Goal: Task Accomplishment & Management: Manage account settings

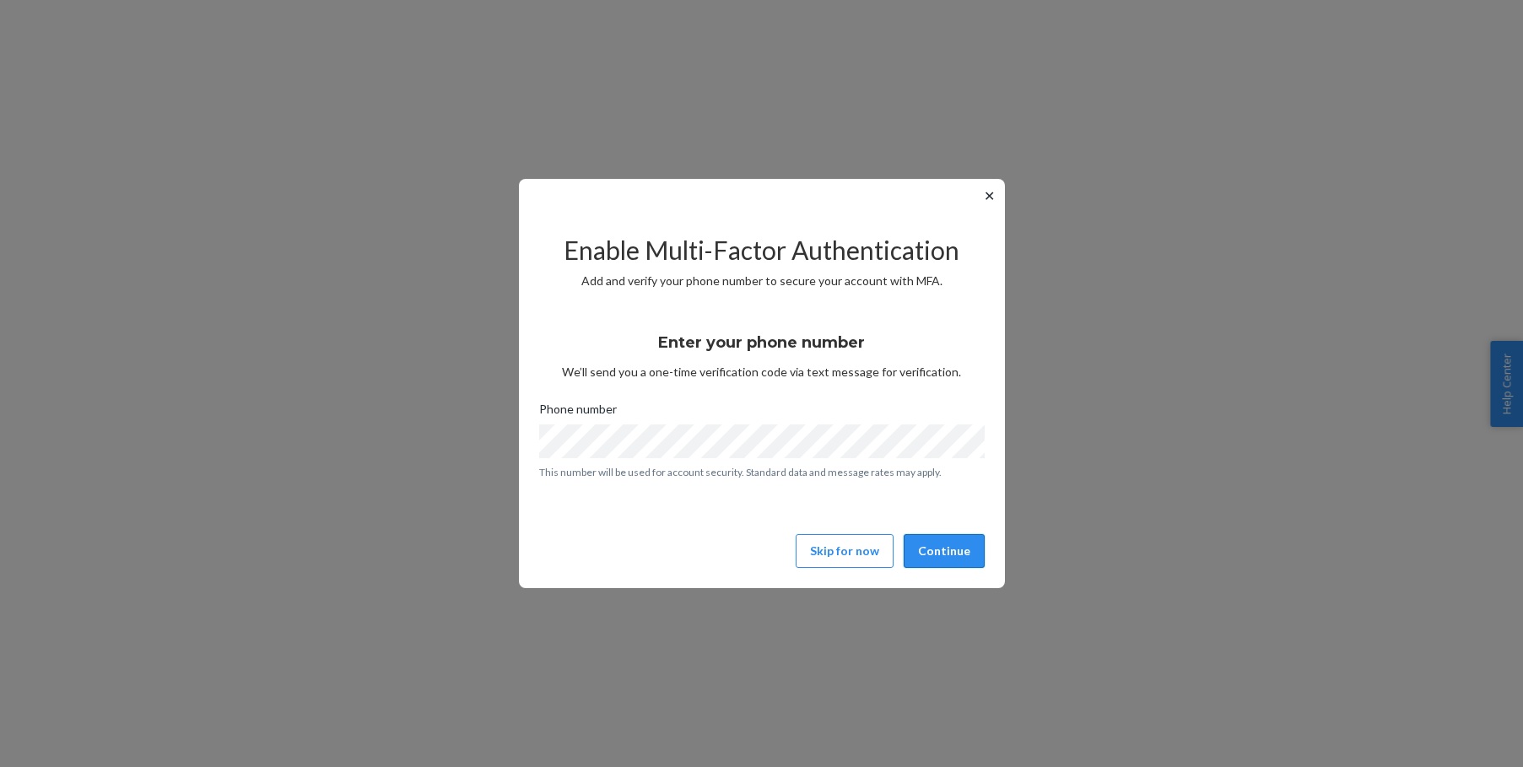
click at [950, 546] on button "Continue" at bounding box center [944, 551] width 81 height 34
click at [951, 558] on button "Continue" at bounding box center [944, 551] width 81 height 34
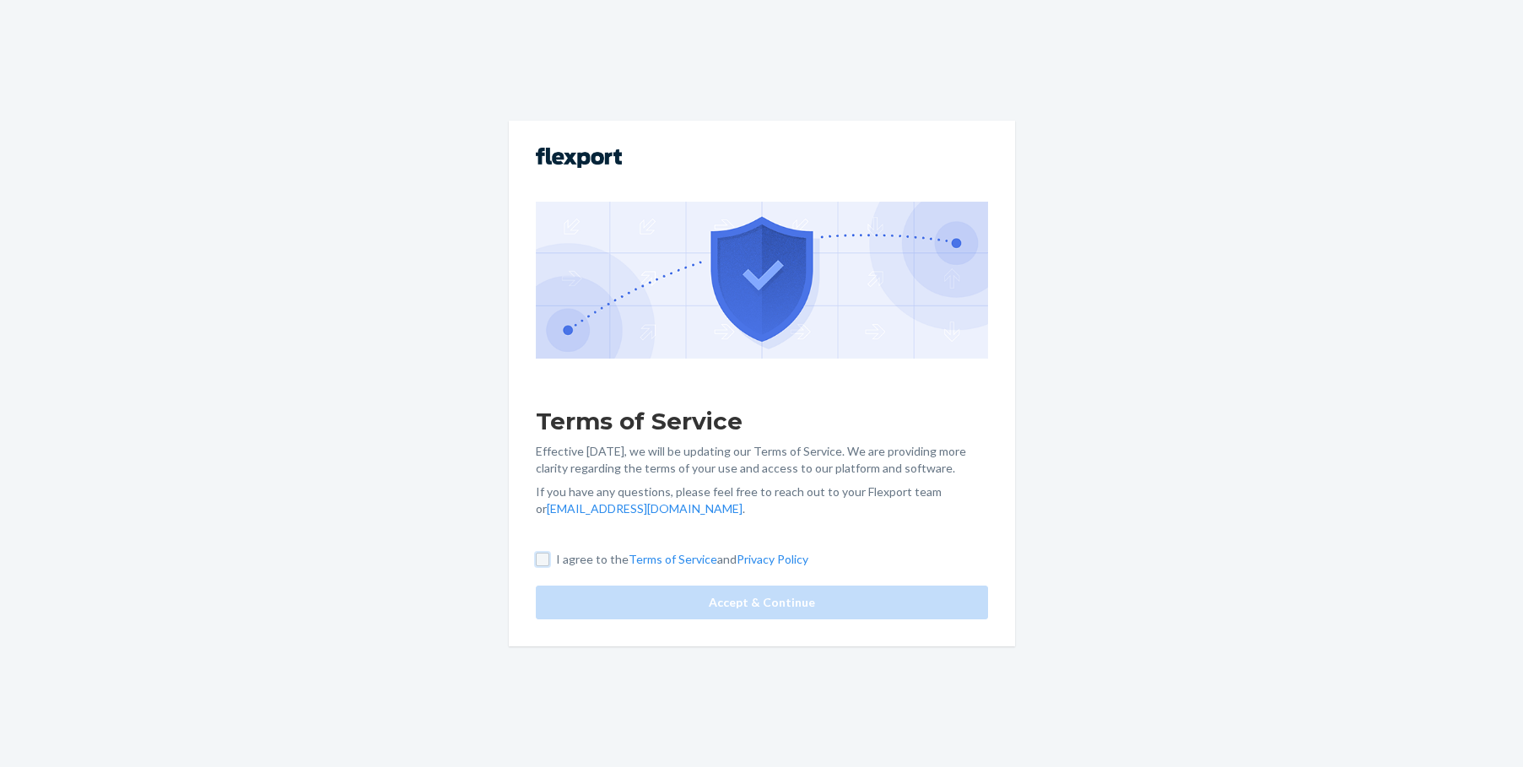
click at [537, 559] on input "I agree to the Terms of Service and Privacy Policy" at bounding box center [543, 560] width 14 height 14
checkbox input "true"
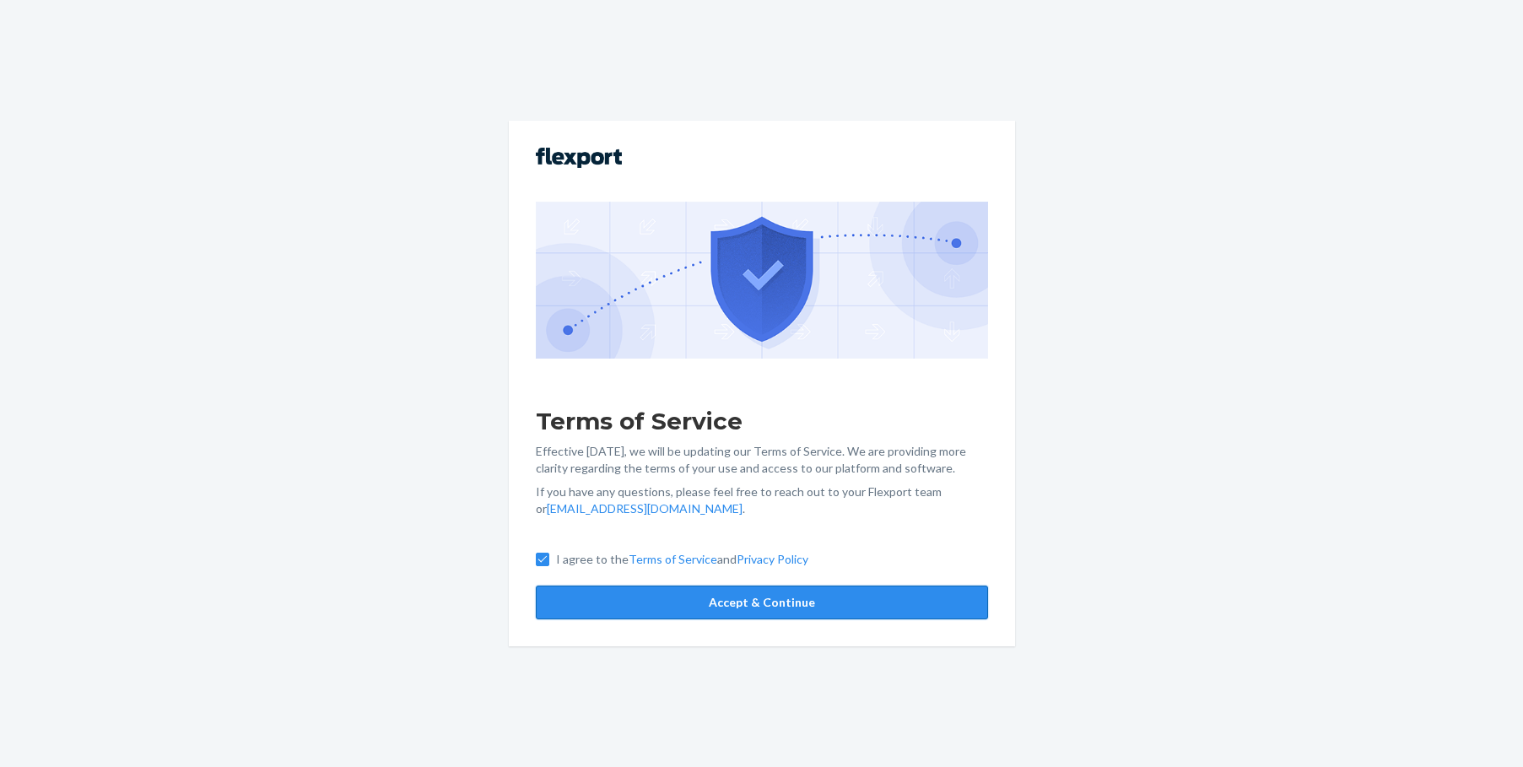
click at [749, 598] on button "Accept & Continue" at bounding box center [762, 603] width 452 height 34
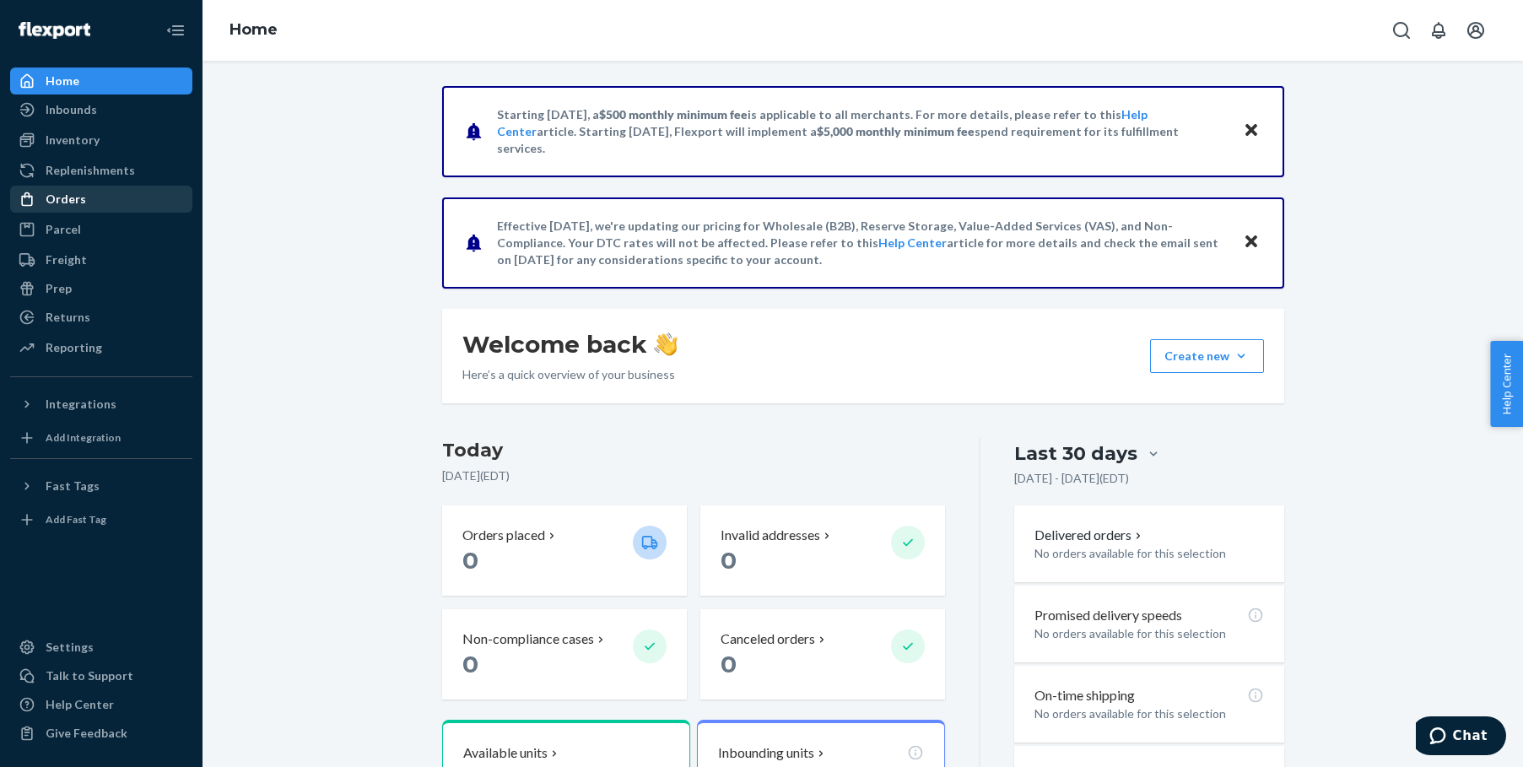
click at [63, 192] on div "Orders" at bounding box center [66, 199] width 41 height 17
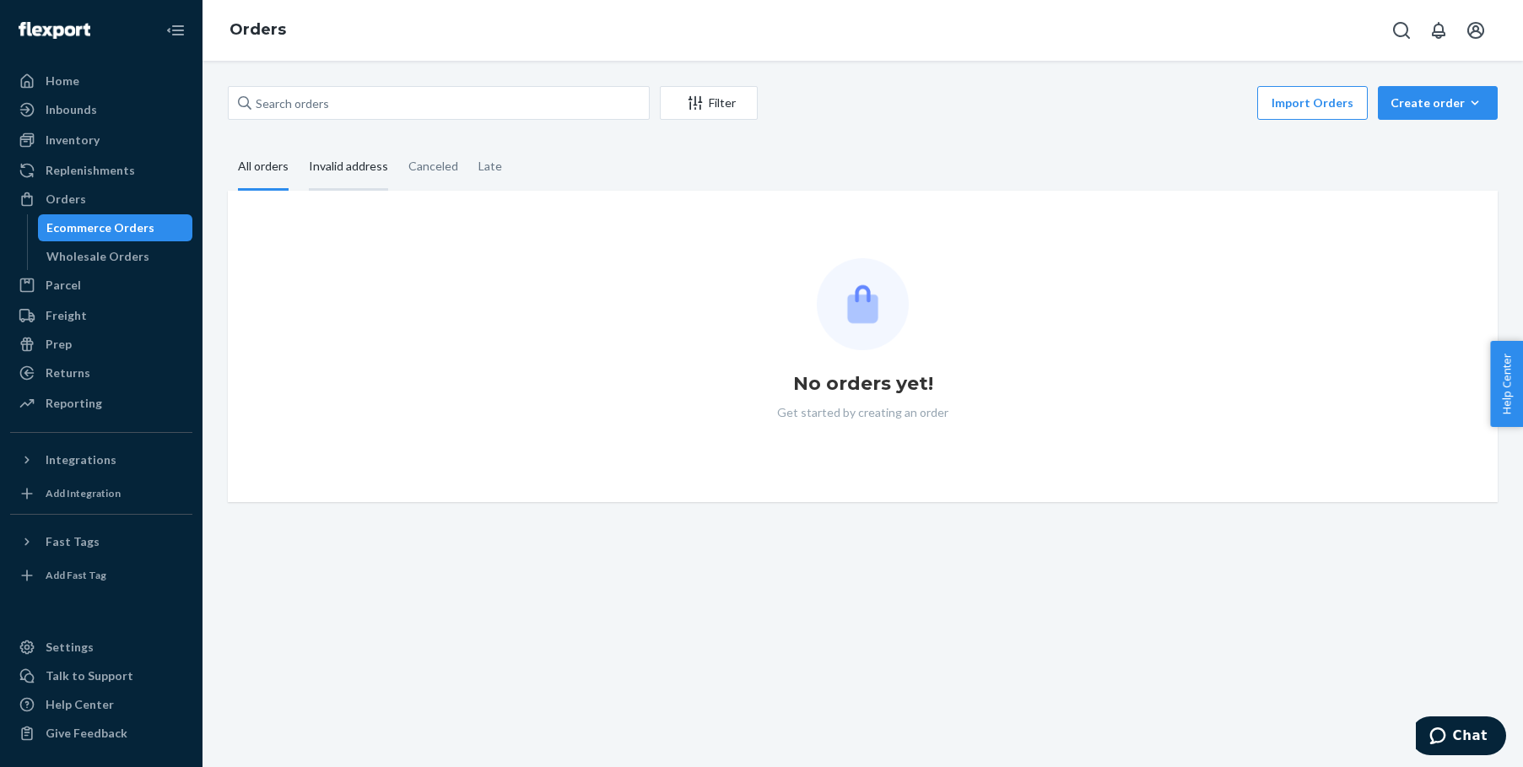
click at [366, 165] on div "Invalid address" at bounding box center [348, 167] width 79 height 46
click at [299, 144] on input "Invalid address" at bounding box center [299, 144] width 0 height 0
click at [442, 160] on div "Canceled" at bounding box center [433, 167] width 50 height 46
click at [398, 144] on input "Canceled" at bounding box center [398, 144] width 0 height 0
click at [510, 162] on fieldset "All orders Invalid address Canceled Late" at bounding box center [863, 167] width 1270 height 46
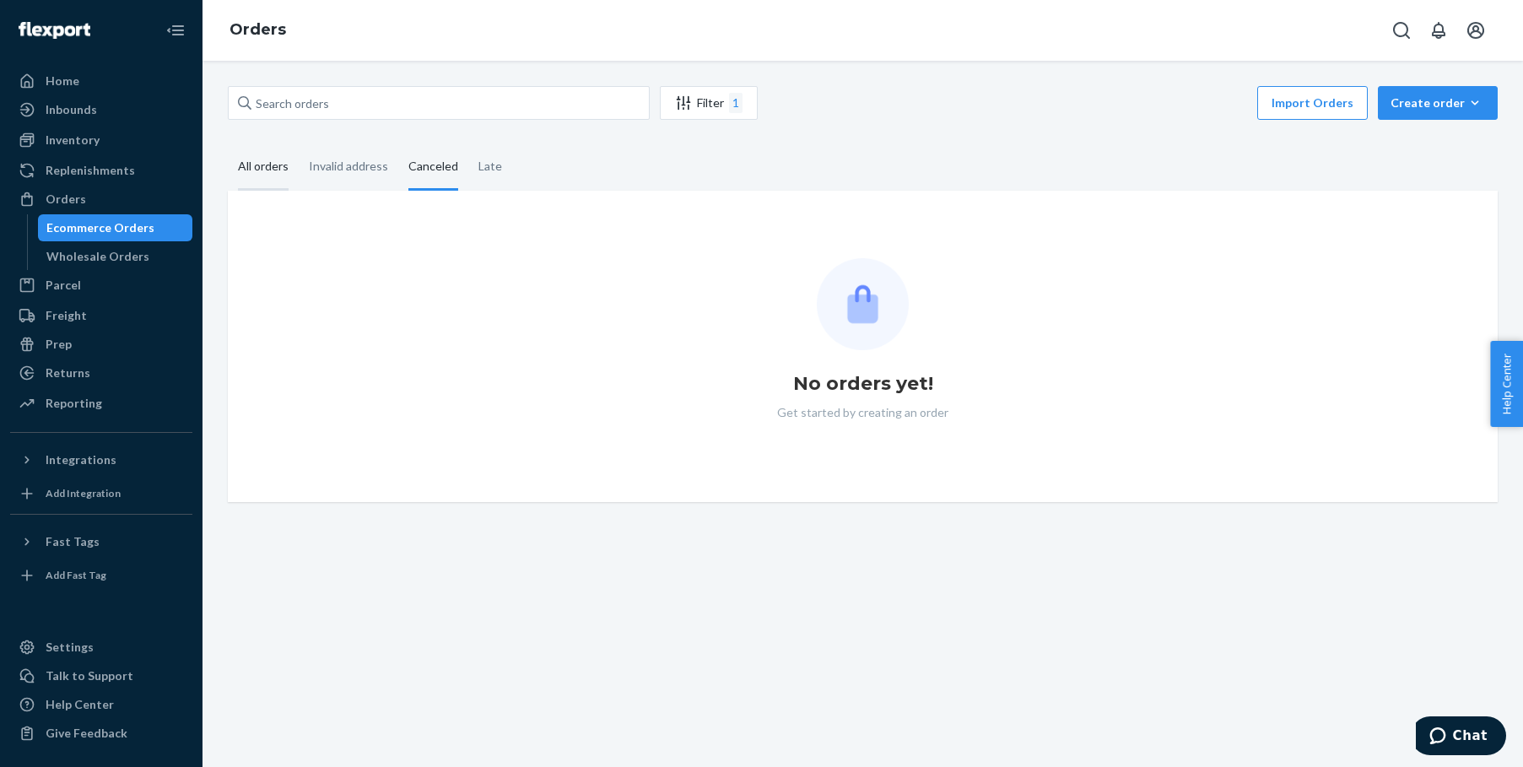
click at [259, 164] on div "All orders" at bounding box center [263, 167] width 51 height 46
click at [228, 144] on input "All orders" at bounding box center [228, 144] width 0 height 0
click at [75, 197] on div "Orders" at bounding box center [66, 199] width 41 height 17
click at [255, 169] on div "All orders" at bounding box center [263, 167] width 51 height 46
click at [228, 144] on input "All orders" at bounding box center [228, 144] width 0 height 0
